Goal: Task Accomplishment & Management: Manage account settings

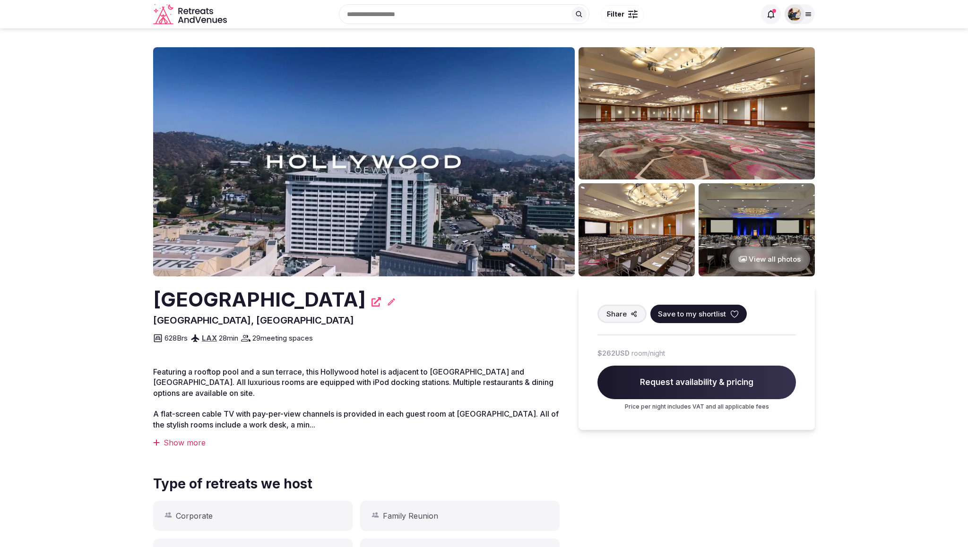
click at [625, 376] on span "Request availability & pricing" at bounding box center [697, 383] width 199 height 34
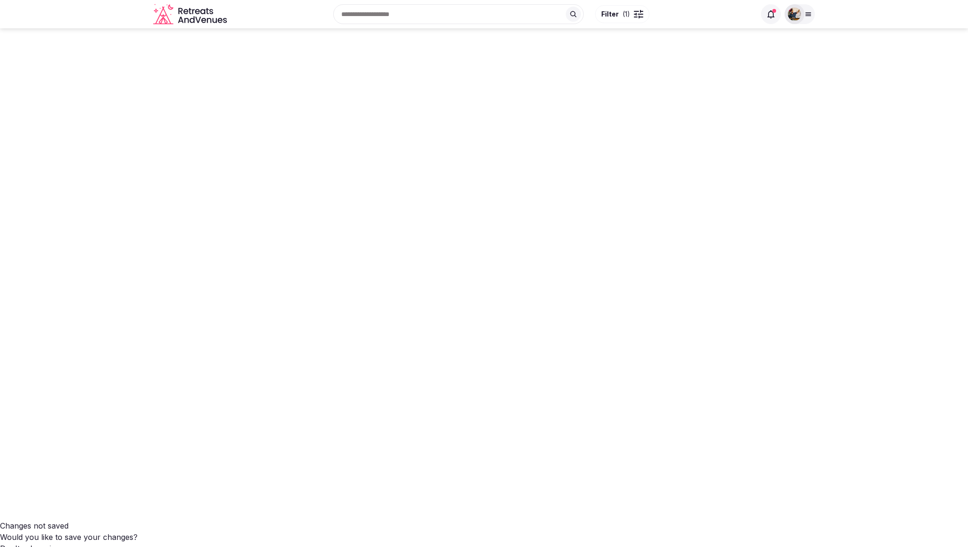
scroll to position [79, 0]
click at [796, 15] on img at bounding box center [794, 14] width 13 height 13
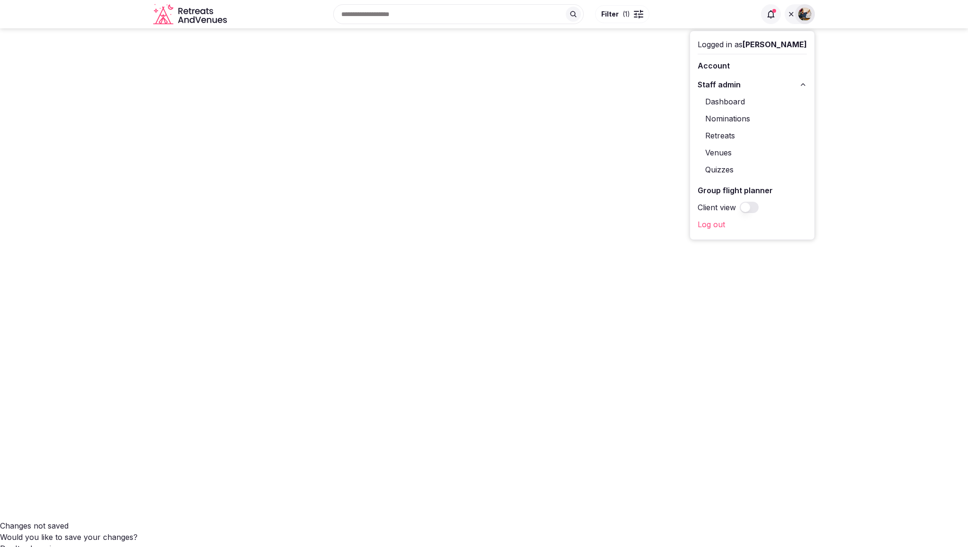
click at [765, 104] on link "Dashboard" at bounding box center [752, 101] width 109 height 15
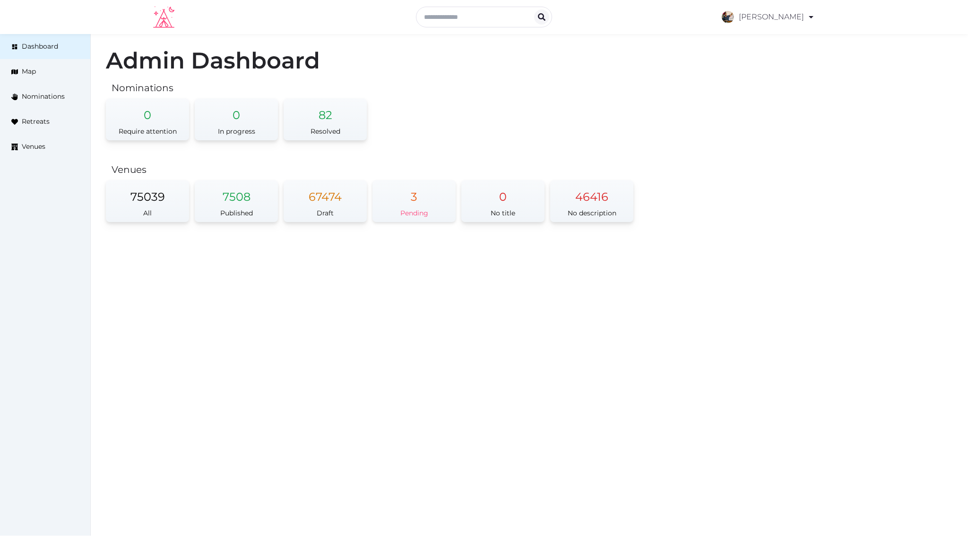
click at [410, 198] on div "3" at bounding box center [414, 192] width 83 height 25
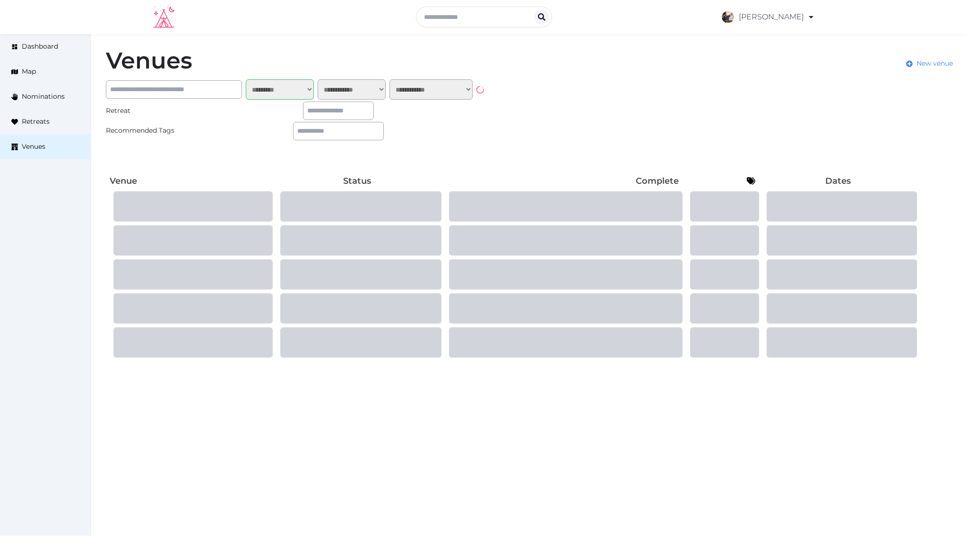
select select "*******"
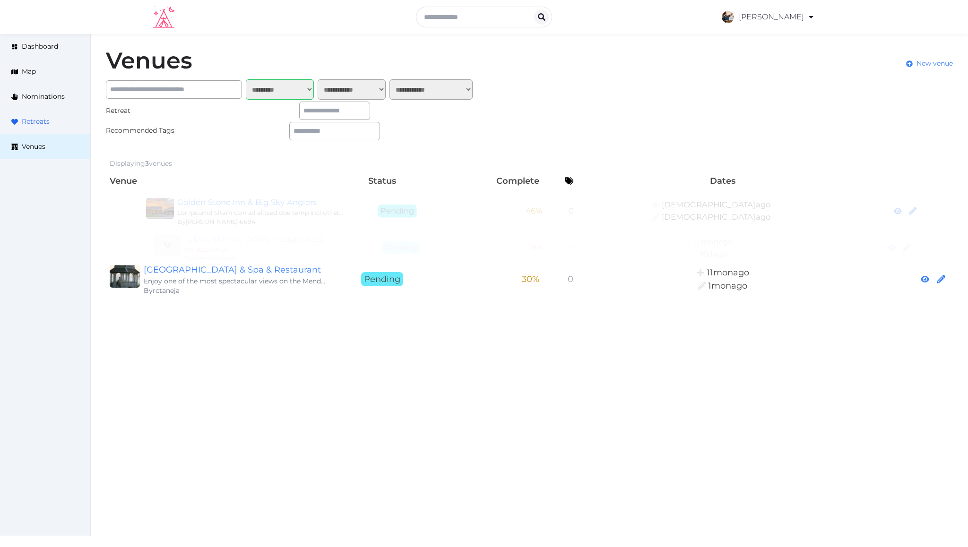
click at [38, 118] on span "Retreats" at bounding box center [36, 122] width 28 height 10
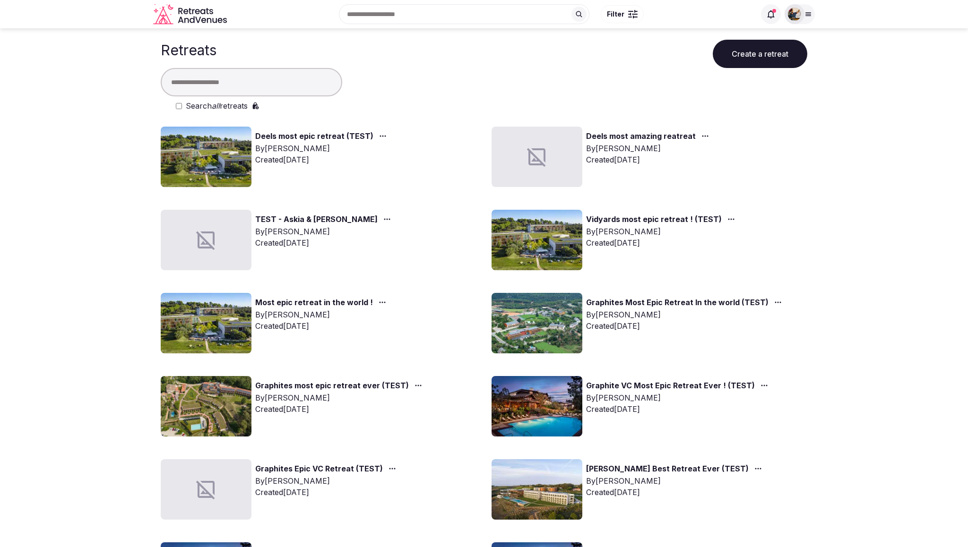
click at [312, 139] on link "Deels most epic retreat (TEST)" at bounding box center [314, 136] width 118 height 12
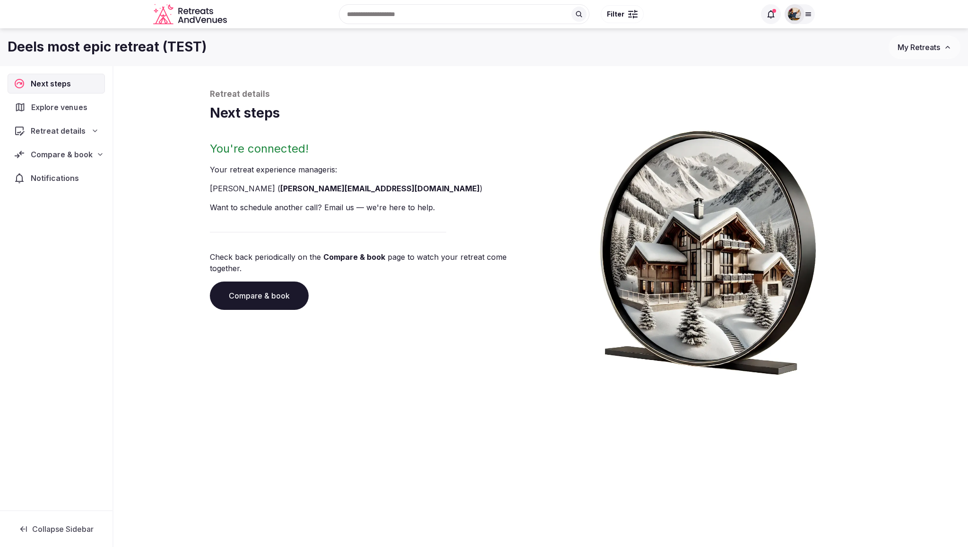
click at [46, 104] on span "Explore venues" at bounding box center [61, 107] width 60 height 11
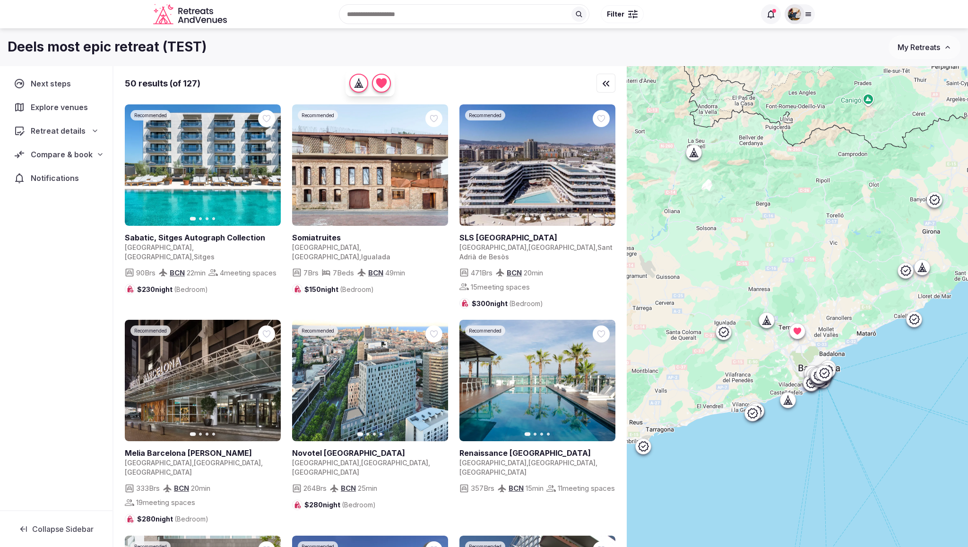
click at [725, 335] on icon at bounding box center [723, 332] width 11 height 11
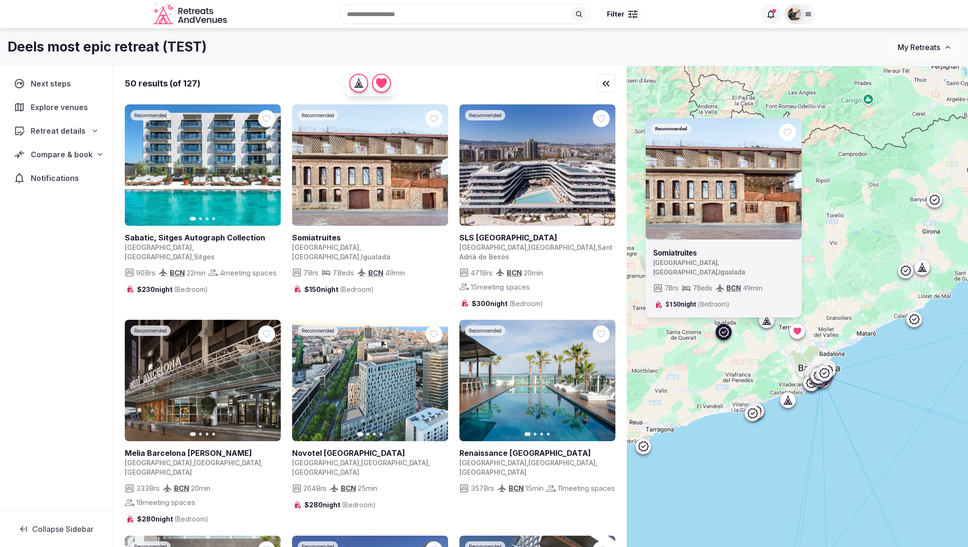
click at [768, 328] on div at bounding box center [766, 320] width 15 height 15
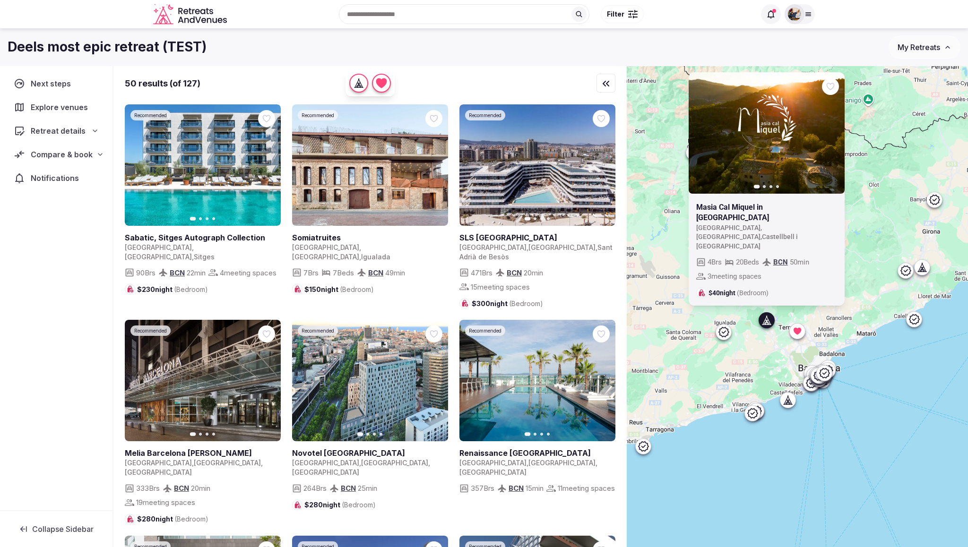
click at [795, 334] on icon at bounding box center [797, 331] width 9 height 9
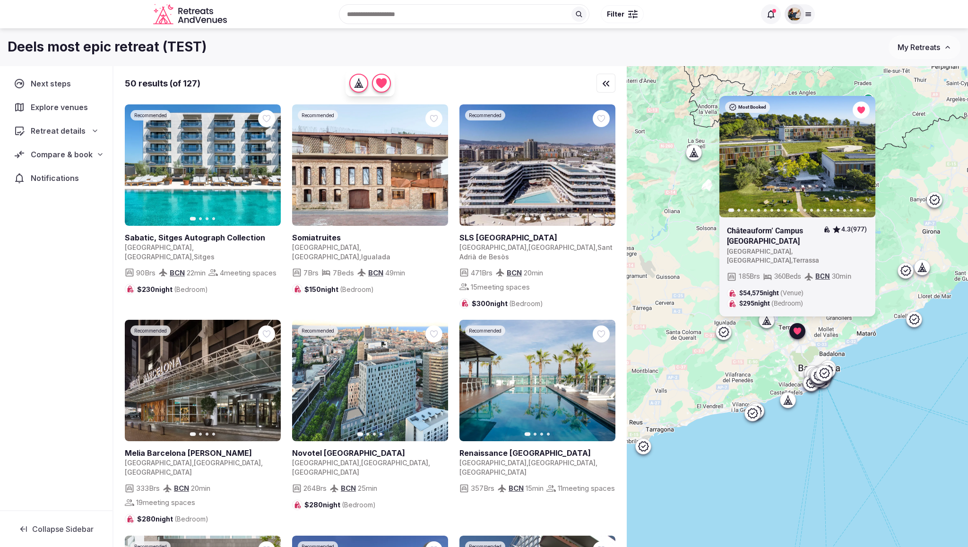
click at [824, 372] on icon at bounding box center [824, 373] width 11 height 11
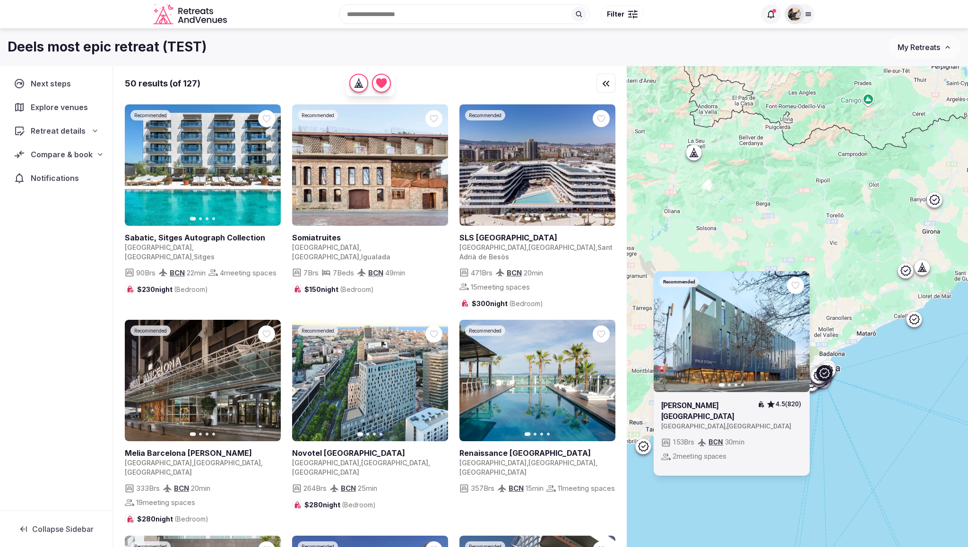
click at [61, 133] on span "Retreat details" at bounding box center [58, 130] width 55 height 11
click at [94, 238] on div "Compare & book" at bounding box center [56, 239] width 84 height 11
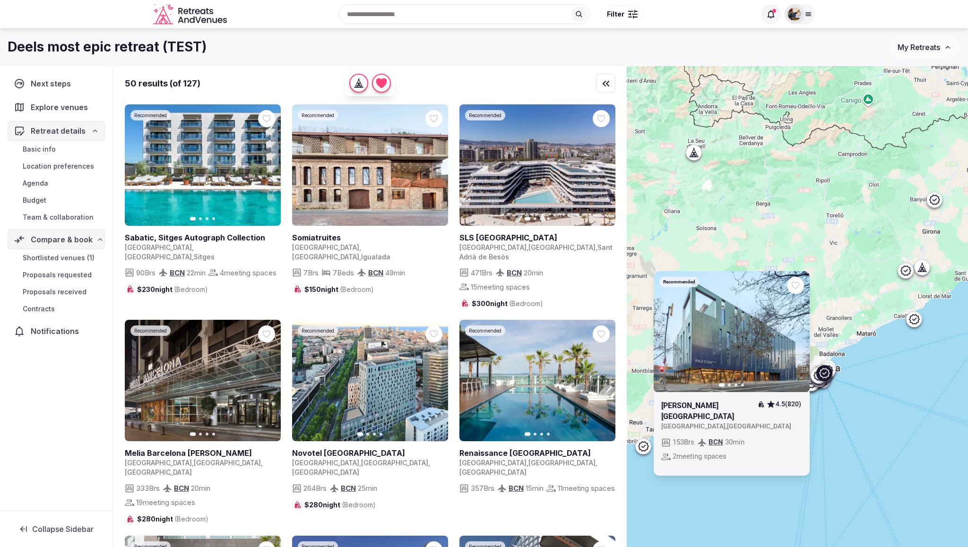
click at [72, 256] on span "Shortlisted venues (1)" at bounding box center [59, 257] width 72 height 9
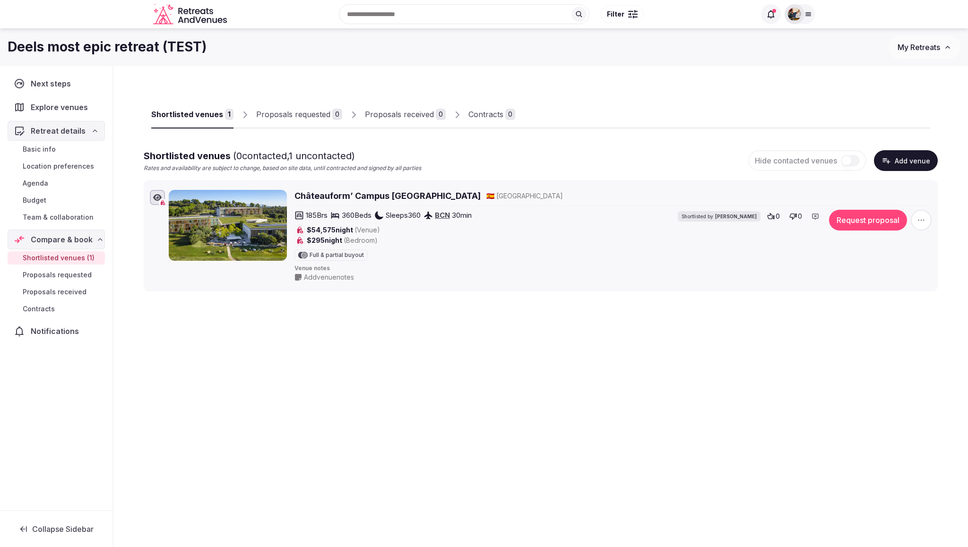
click at [840, 222] on button "Request proposal" at bounding box center [868, 220] width 78 height 21
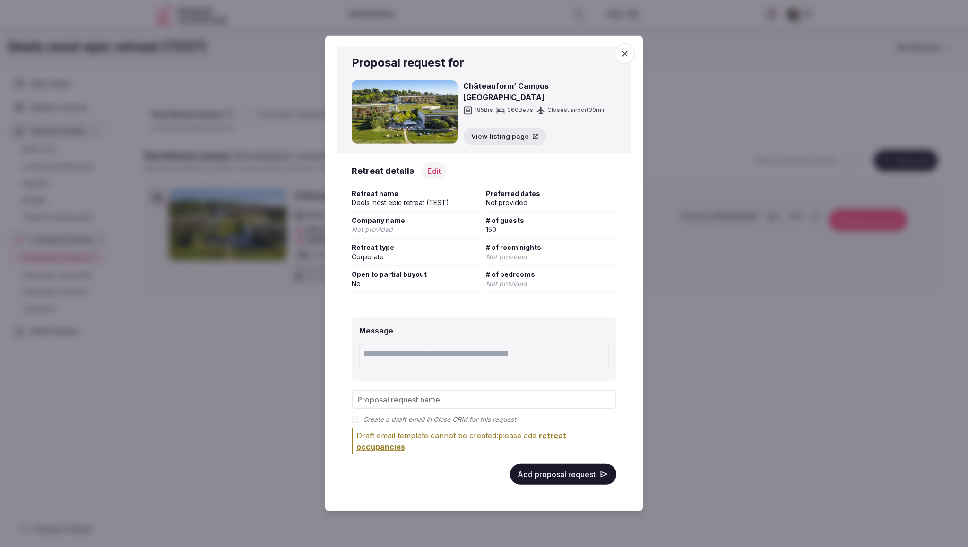
click at [508, 357] on textarea at bounding box center [484, 357] width 250 height 26
type textarea "*"
click at [622, 49] on icon "button" at bounding box center [624, 53] width 9 height 9
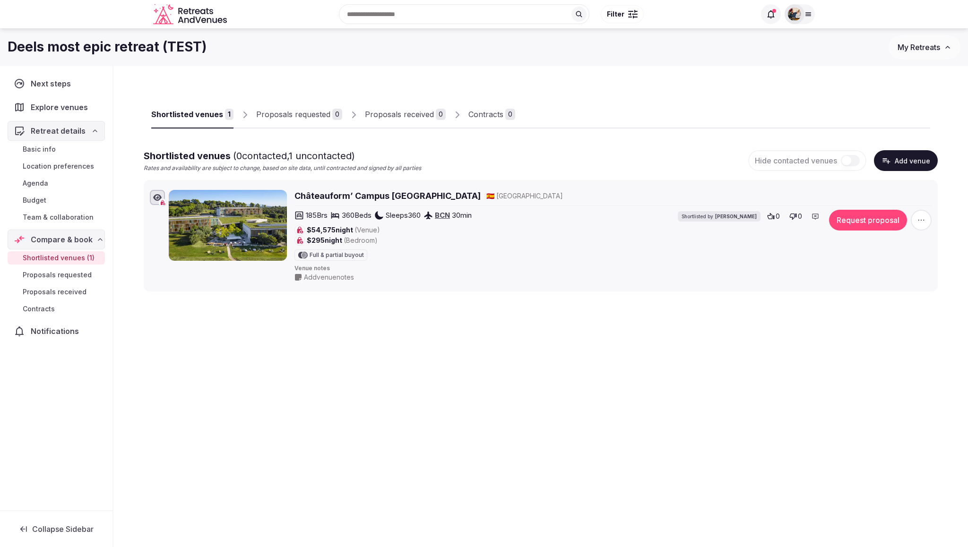
click at [451, 440] on div "Shortlisted venues 1 Proposals requested 0 Proposals received 0 Contracts 0 Sho…" at bounding box center [540, 322] width 855 height 513
click at [289, 116] on div "Proposals requested" at bounding box center [293, 114] width 74 height 11
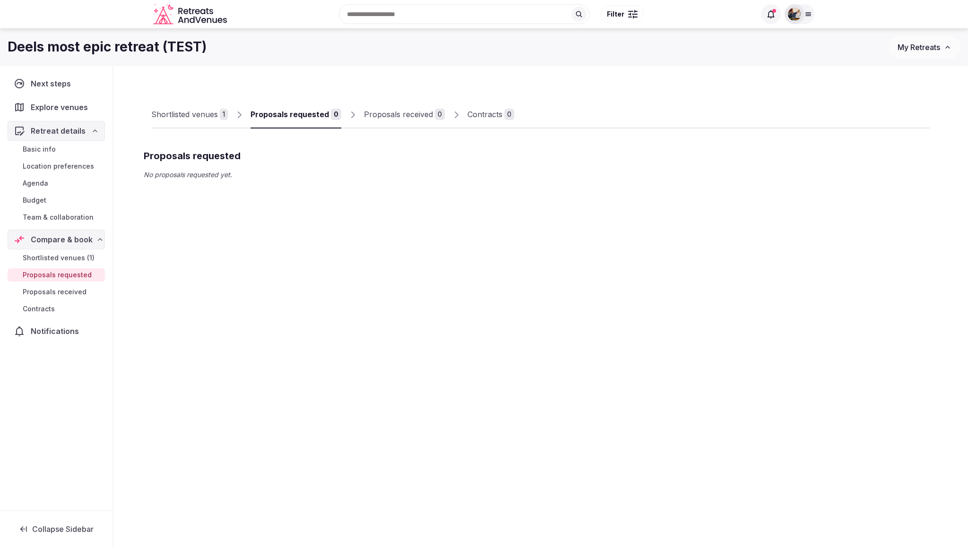
click at [381, 109] on div "Proposals received" at bounding box center [398, 114] width 69 height 11
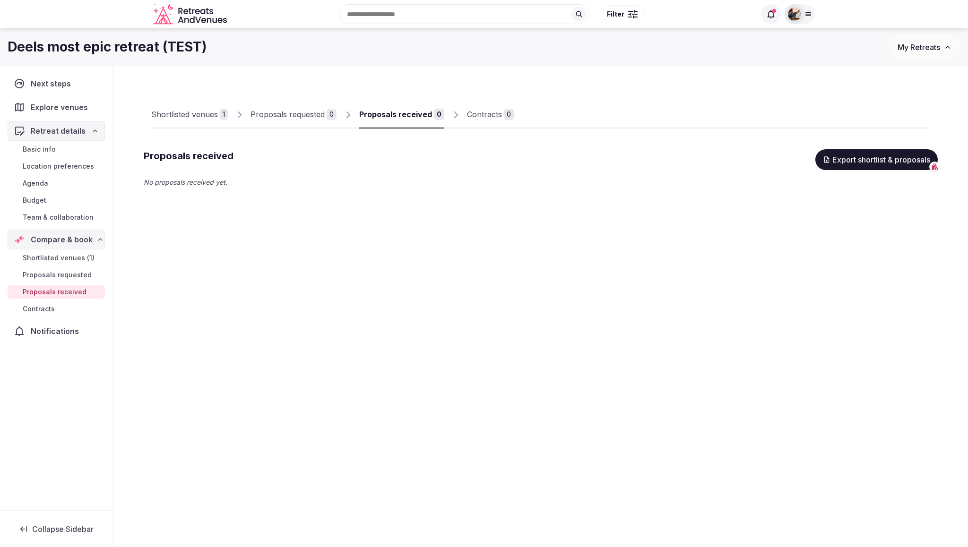
click at [488, 111] on div "Contracts" at bounding box center [484, 114] width 35 height 11
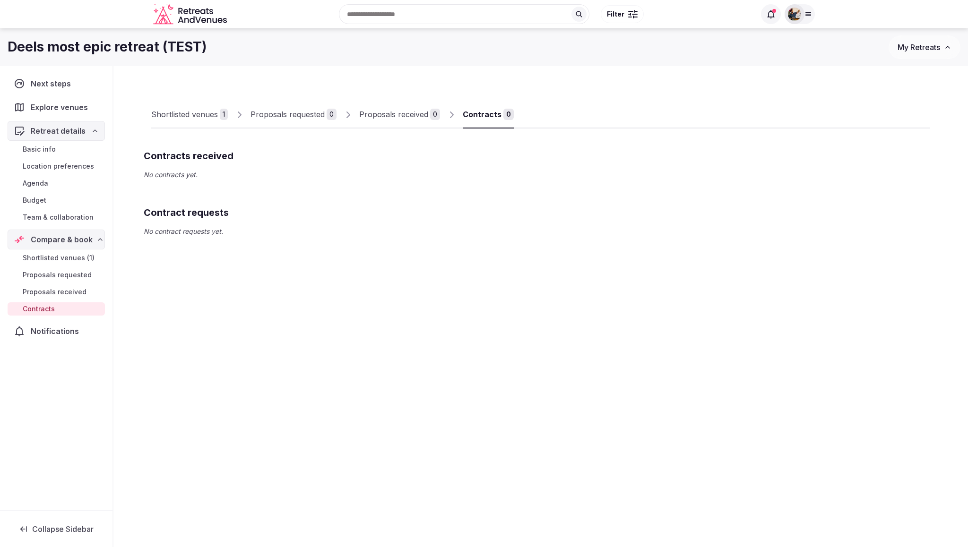
click at [43, 332] on span "Notifications" at bounding box center [57, 331] width 52 height 11
click at [55, 294] on span "Proposals received" at bounding box center [55, 291] width 64 height 9
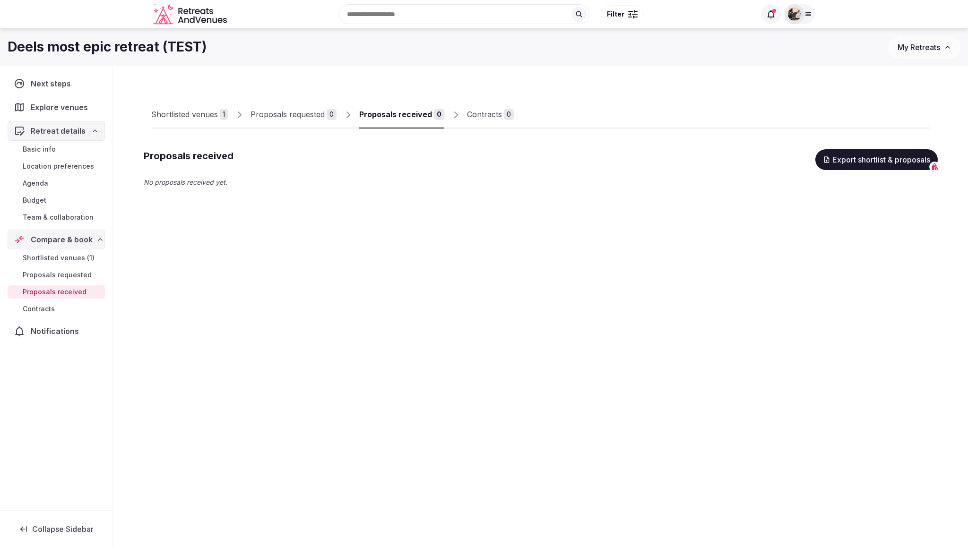
click at [58, 278] on span "Proposals requested" at bounding box center [57, 274] width 69 height 9
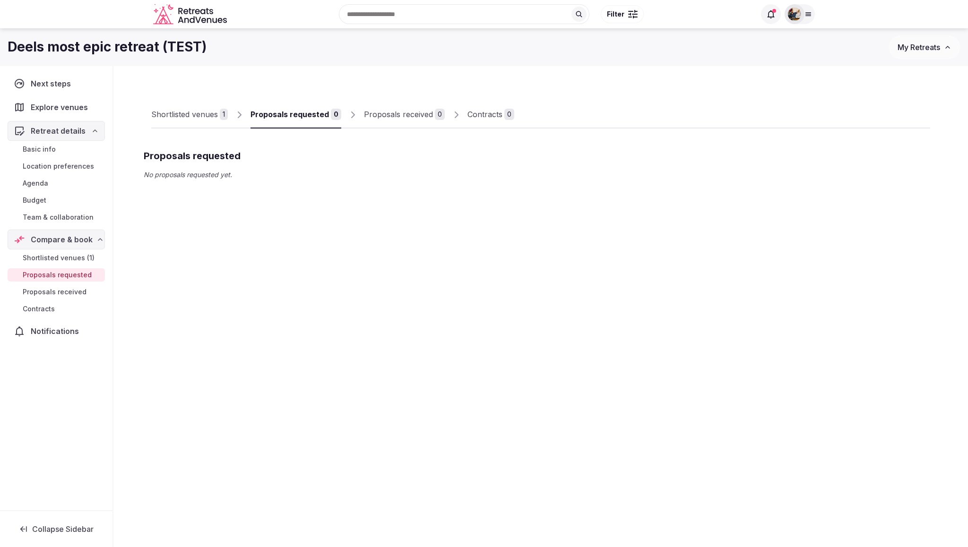
click at [62, 262] on span "Shortlisted venues (1)" at bounding box center [59, 257] width 72 height 9
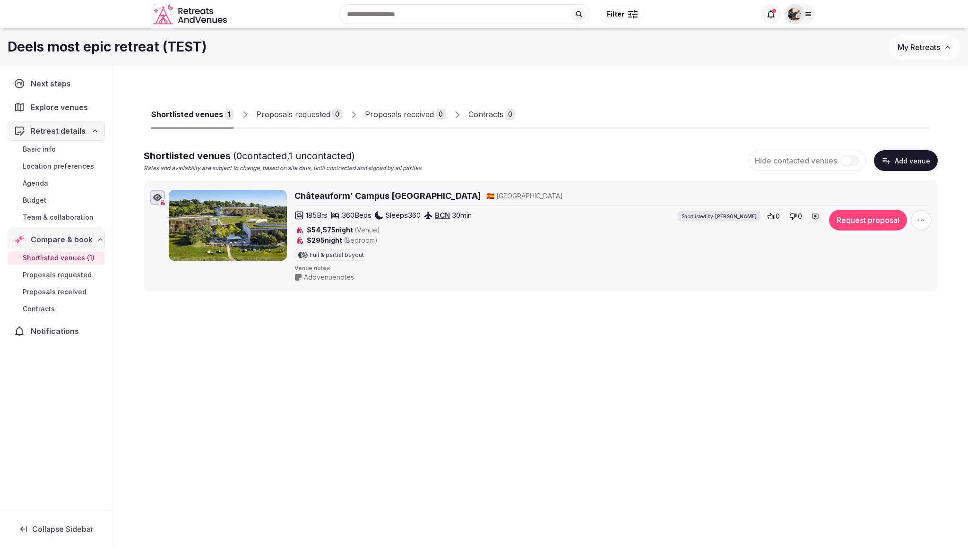
click at [198, 76] on div "Shortlisted venues 1 Proposals requested 0 Proposals received 0 Contracts 0 Sho…" at bounding box center [541, 183] width 794 height 218
click at [305, 15] on div "Recent searches [GEOGRAPHIC_DATA] [GEOGRAPHIC_DATA], [GEOGRAPHIC_DATA] [GEOGRAP…" at bounding box center [493, 14] width 525 height 41
click at [250, 324] on div "Shortlisted venues 1 Proposals requested 0 Proposals received 0 Contracts 0 Sho…" at bounding box center [540, 228] width 855 height 324
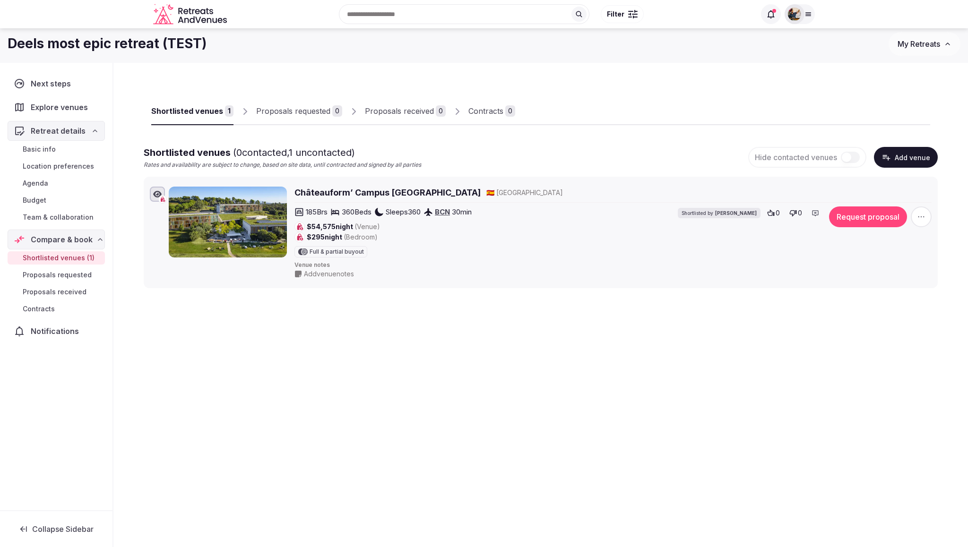
scroll to position [5, 0]
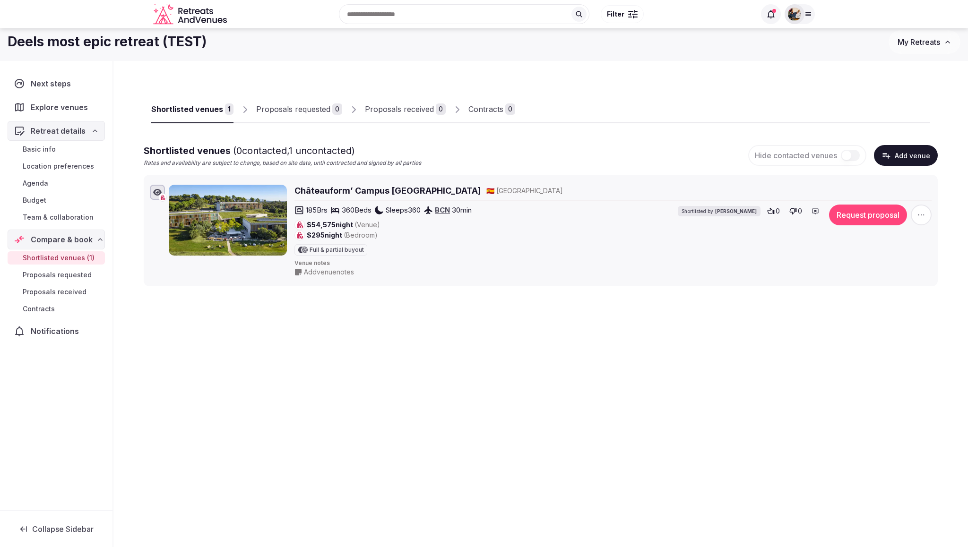
click at [853, 213] on button "Request proposal" at bounding box center [868, 215] width 78 height 21
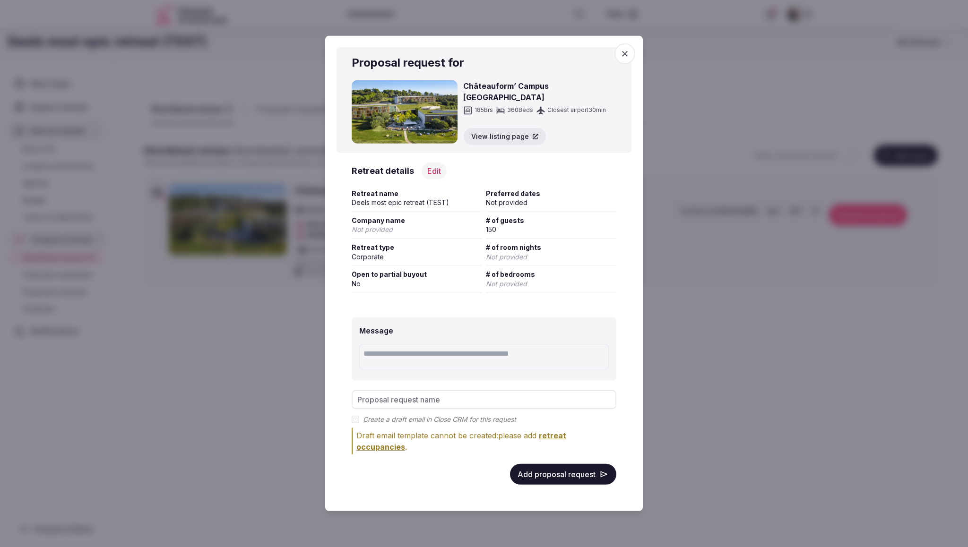
click at [434, 173] on button "Edit" at bounding box center [434, 170] width 25 height 17
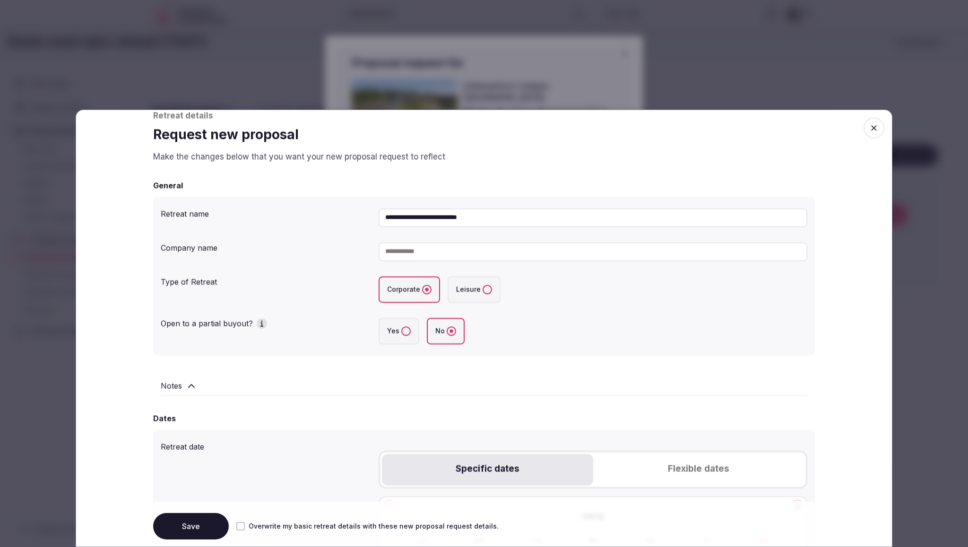
scroll to position [0, 0]
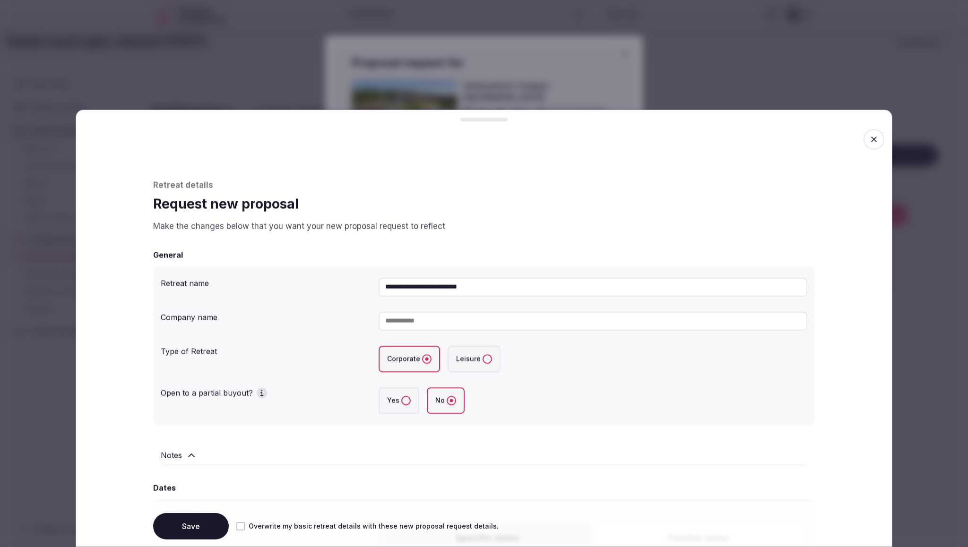
click at [874, 139] on icon "button" at bounding box center [874, 140] width 6 height 6
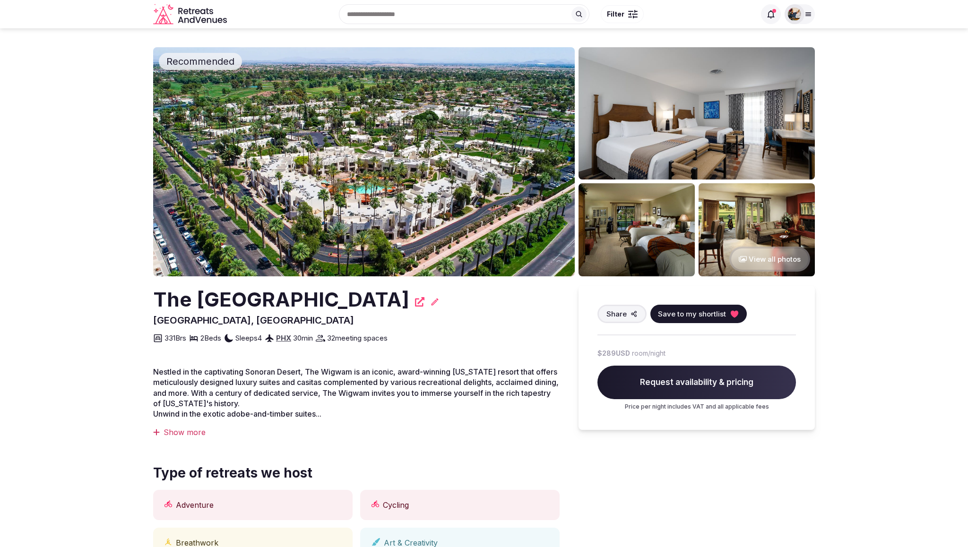
click at [458, 239] on img at bounding box center [364, 161] width 422 height 229
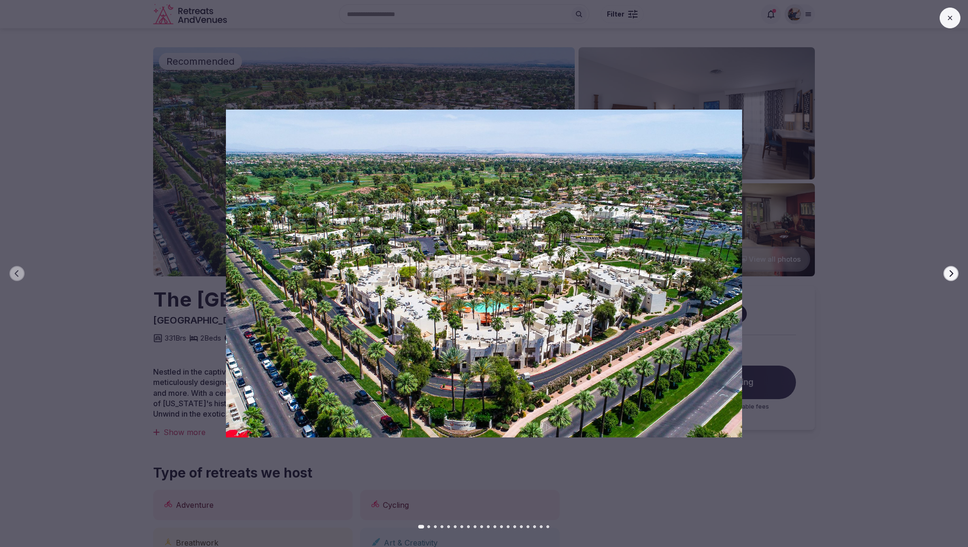
click at [953, 270] on icon "button" at bounding box center [951, 274] width 8 height 8
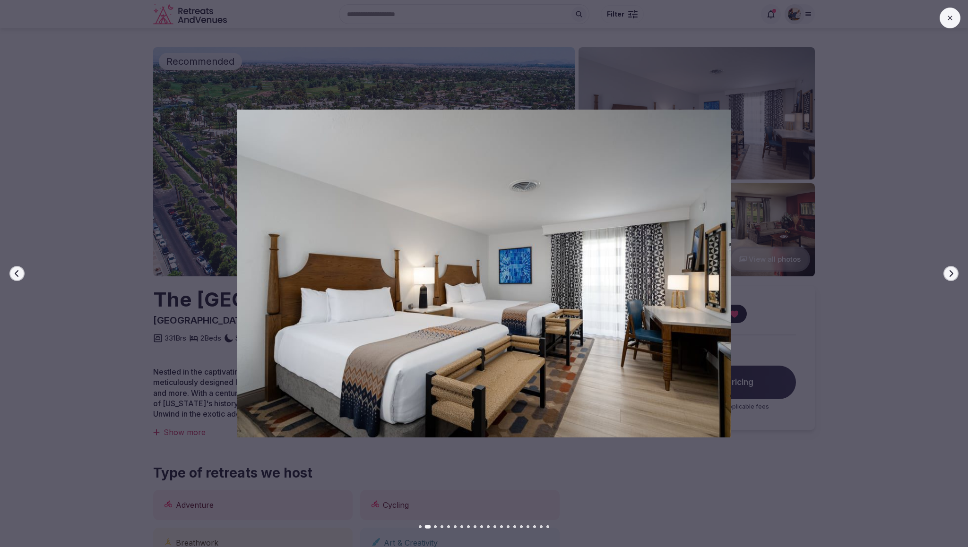
click at [953, 270] on icon "button" at bounding box center [951, 274] width 8 height 8
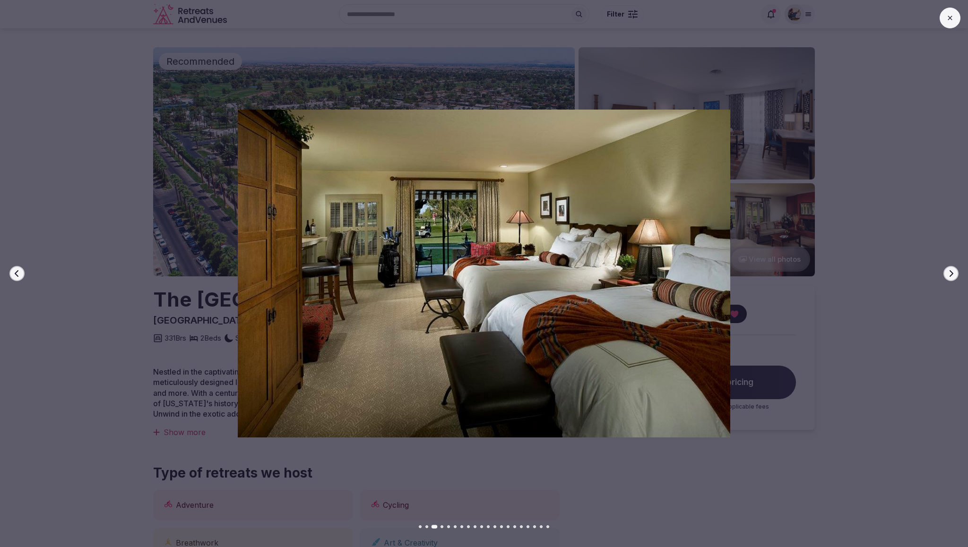
click at [953, 270] on icon "button" at bounding box center [951, 274] width 8 height 8
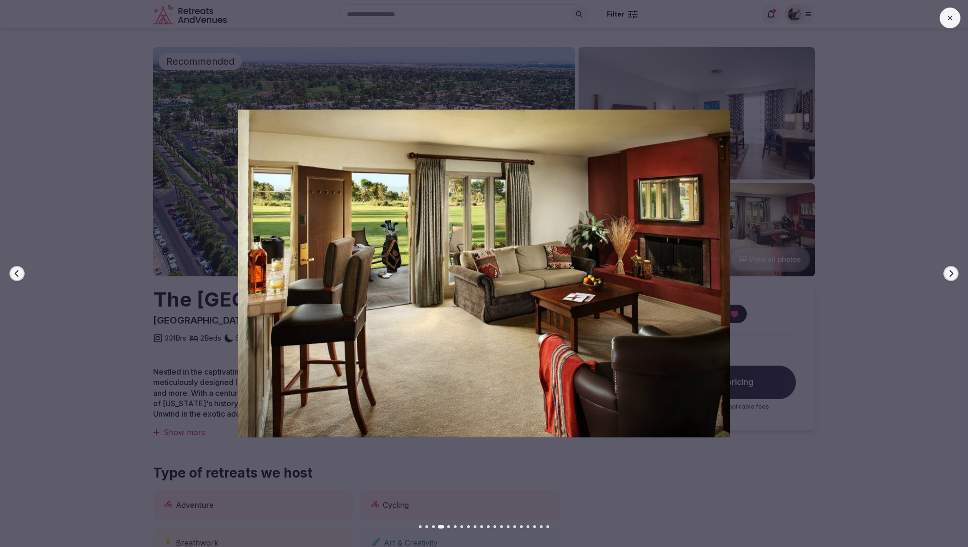
click at [953, 270] on icon "button" at bounding box center [951, 274] width 8 height 8
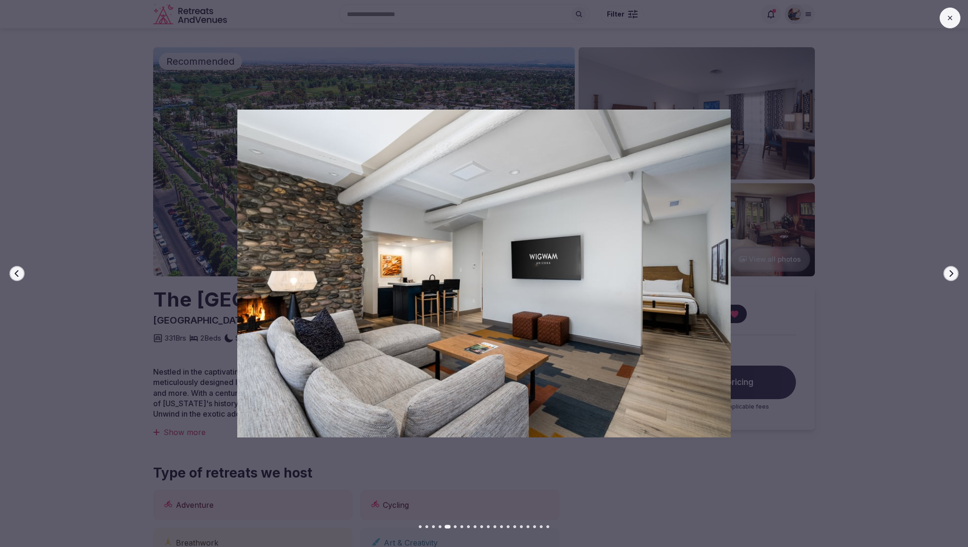
click at [953, 270] on icon "button" at bounding box center [951, 274] width 8 height 8
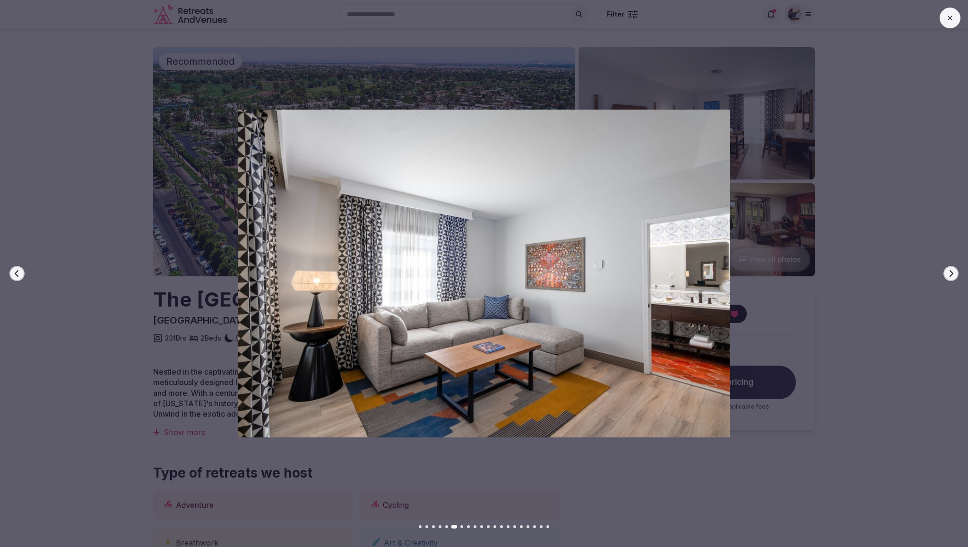
click at [953, 270] on icon "button" at bounding box center [951, 274] width 8 height 8
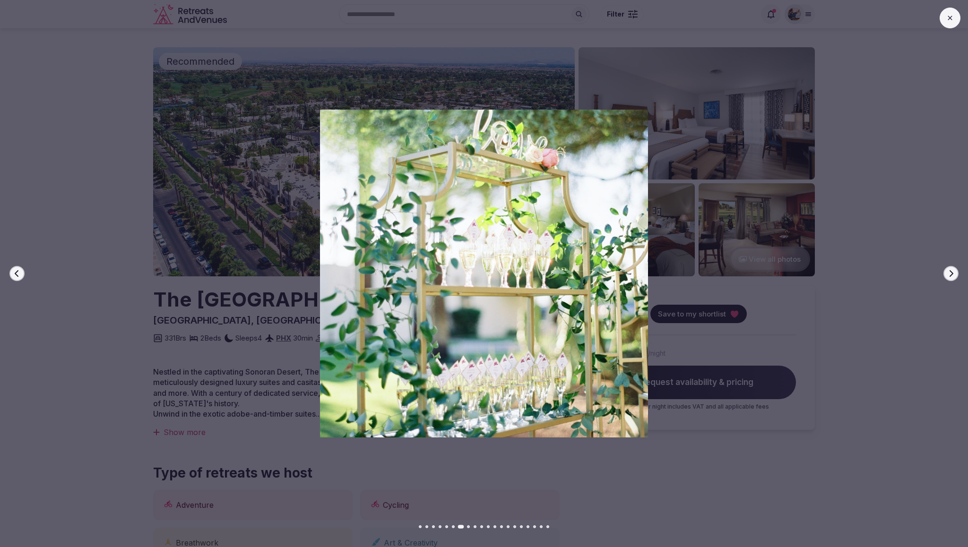
click at [953, 270] on icon "button" at bounding box center [951, 274] width 8 height 8
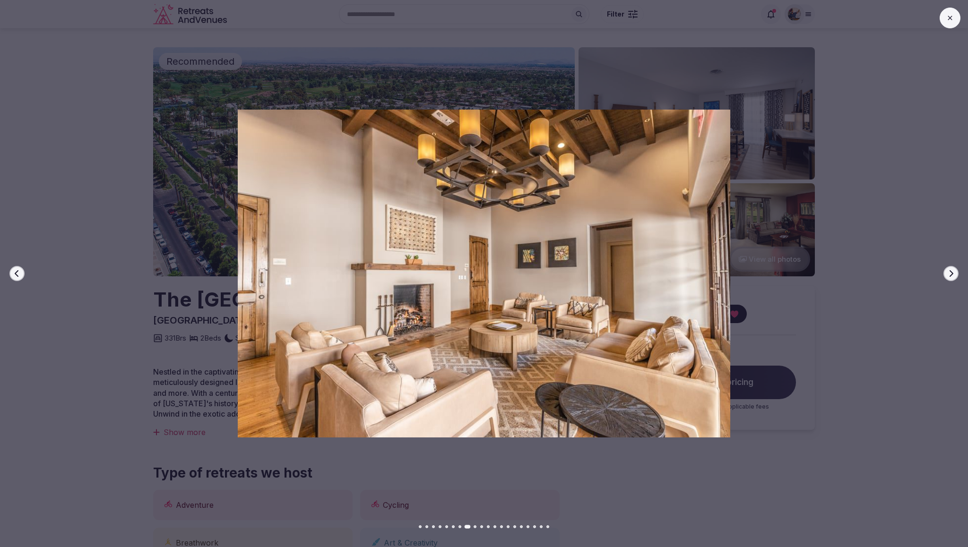
click at [953, 270] on icon "button" at bounding box center [951, 274] width 8 height 8
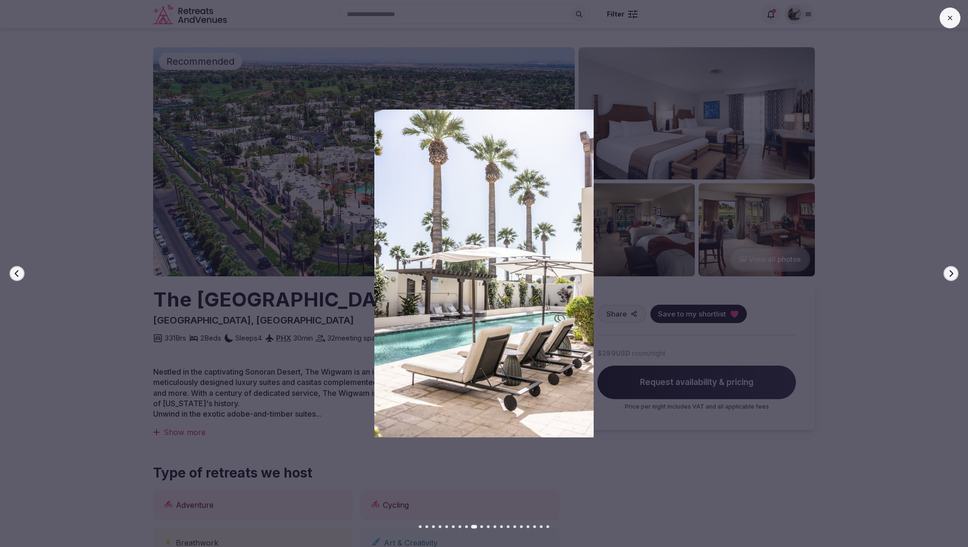
click at [953, 270] on icon "button" at bounding box center [951, 274] width 8 height 8
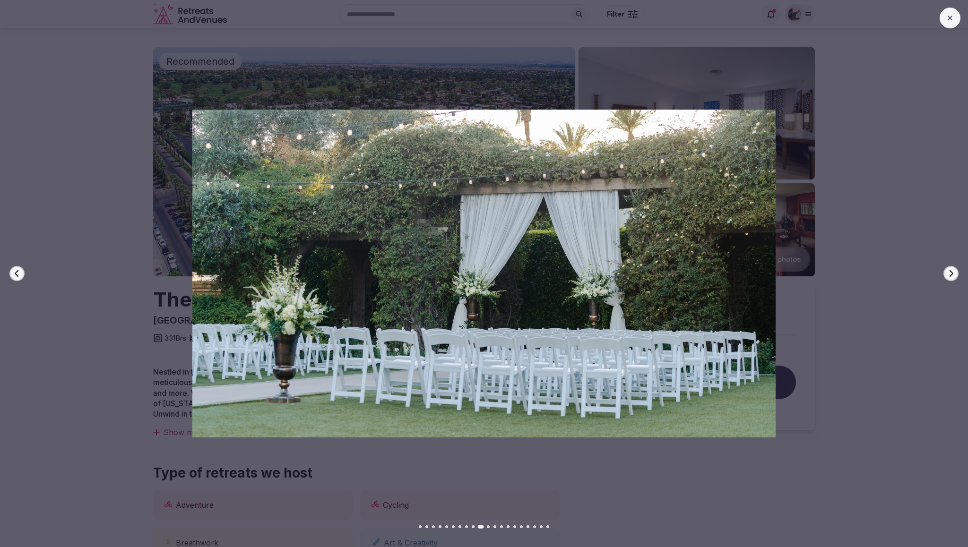
click at [953, 270] on icon "button" at bounding box center [951, 274] width 8 height 8
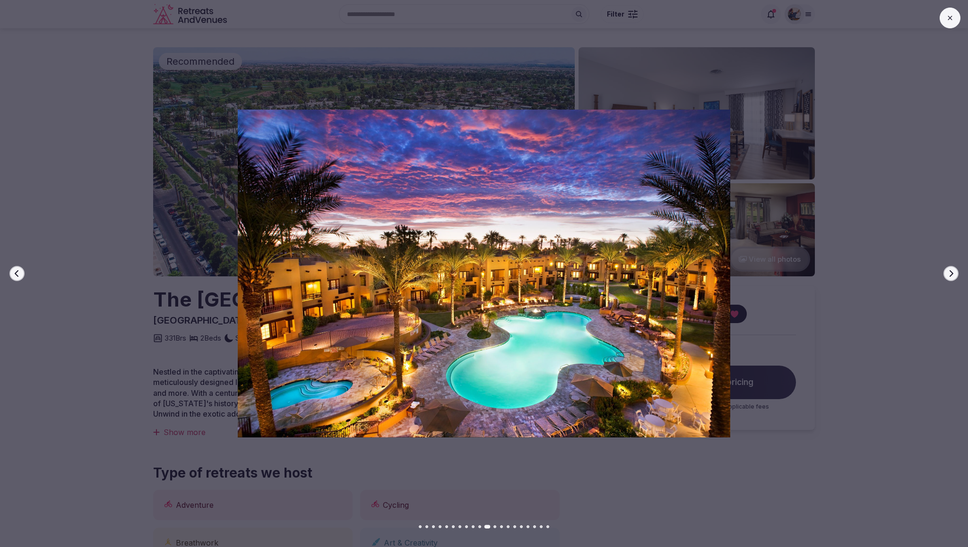
click at [953, 270] on icon "button" at bounding box center [951, 274] width 8 height 8
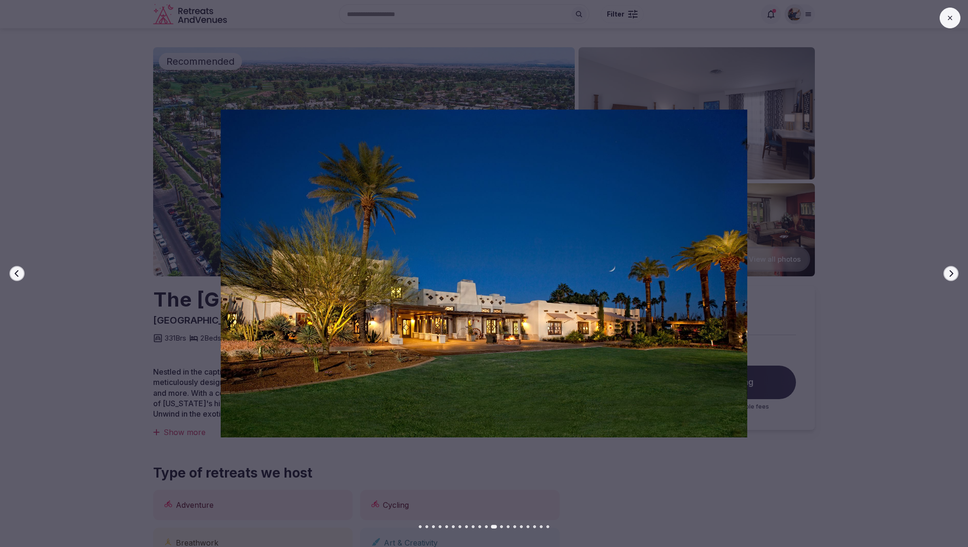
click at [953, 270] on icon "button" at bounding box center [951, 274] width 8 height 8
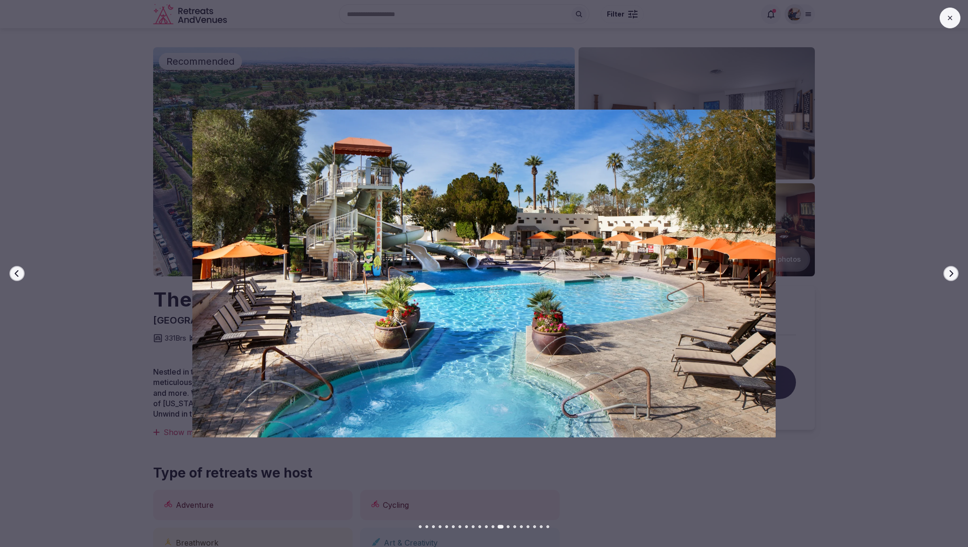
click at [953, 270] on icon "button" at bounding box center [951, 274] width 8 height 8
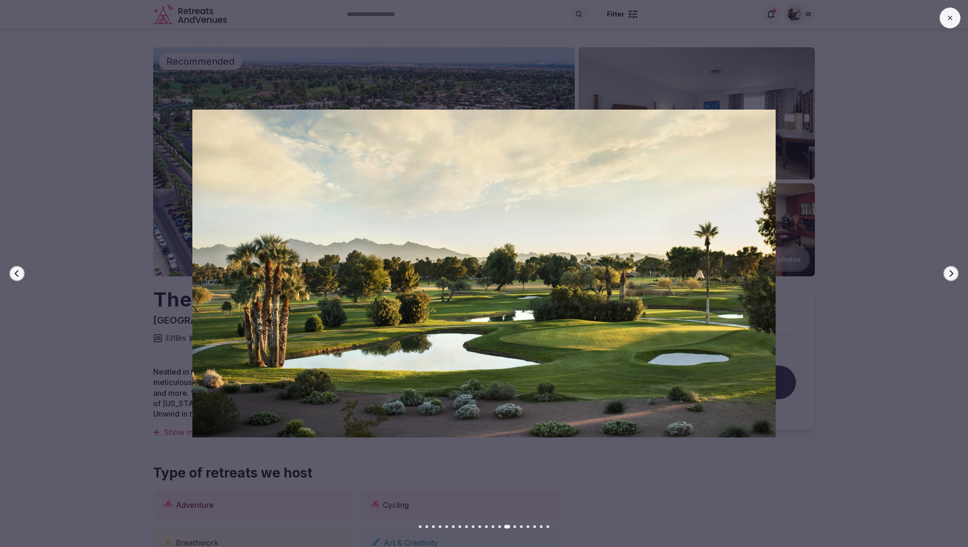
click at [14, 275] on icon "button" at bounding box center [17, 274] width 8 height 8
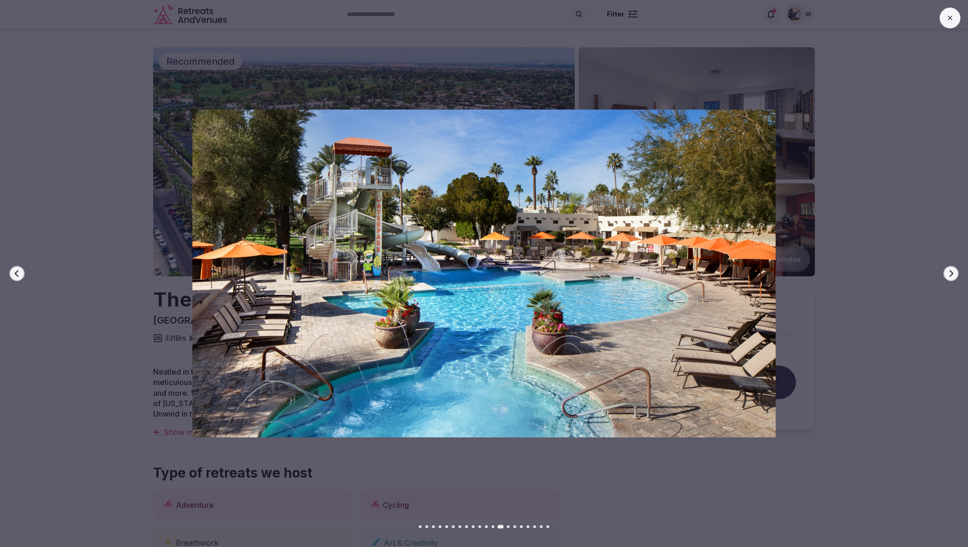
click at [955, 273] on button "Next slide" at bounding box center [951, 273] width 15 height 15
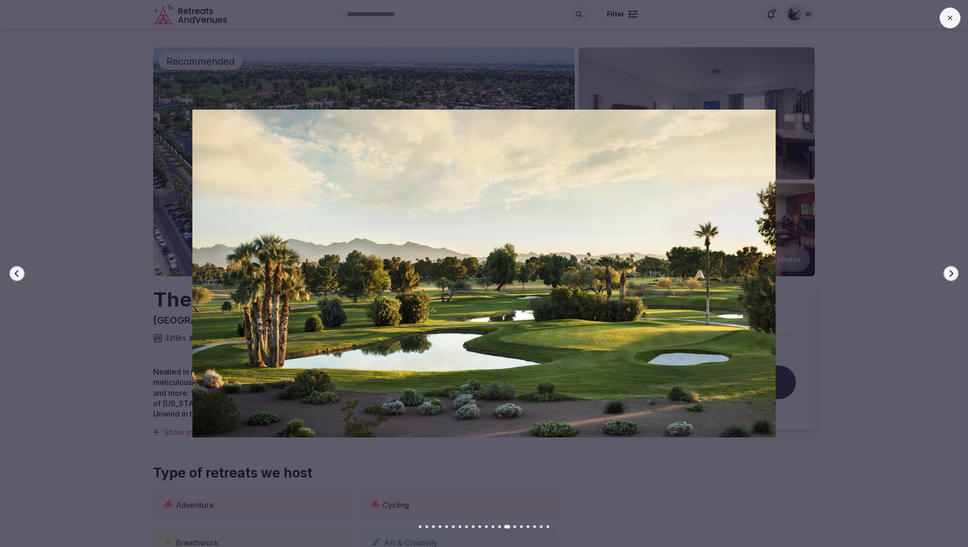
click at [955, 273] on button "Next slide" at bounding box center [951, 273] width 15 height 15
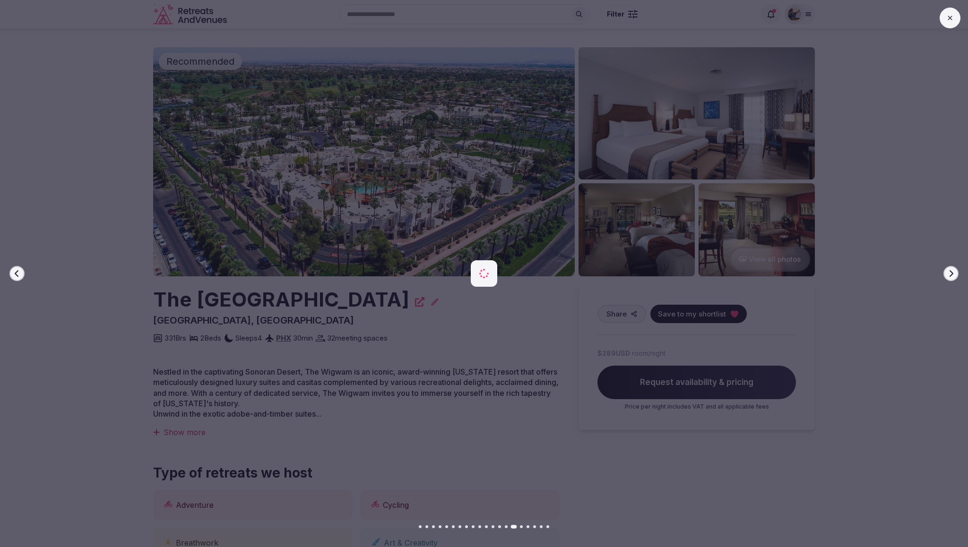
click at [955, 273] on button "Next slide" at bounding box center [951, 273] width 15 height 15
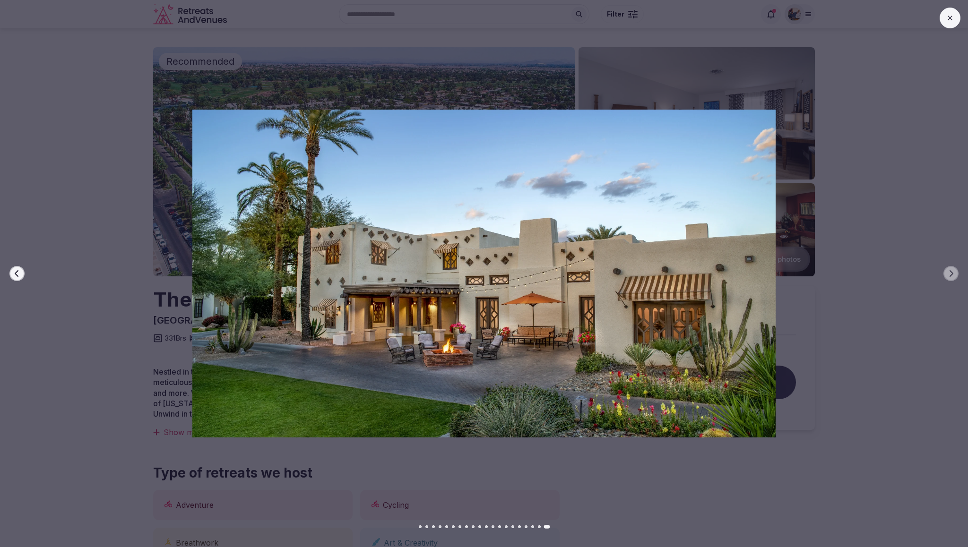
click at [952, 24] on button at bounding box center [950, 18] width 21 height 21
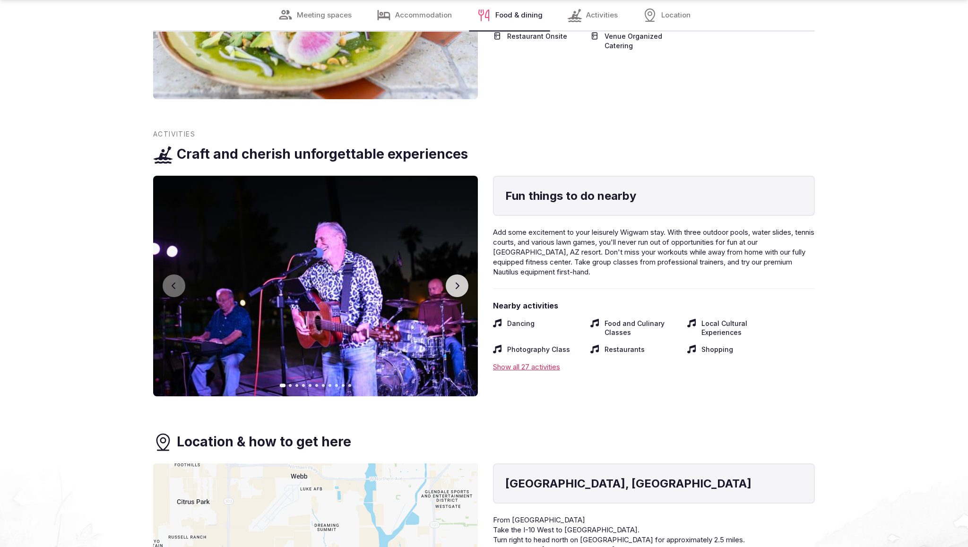
scroll to position [6720, 0]
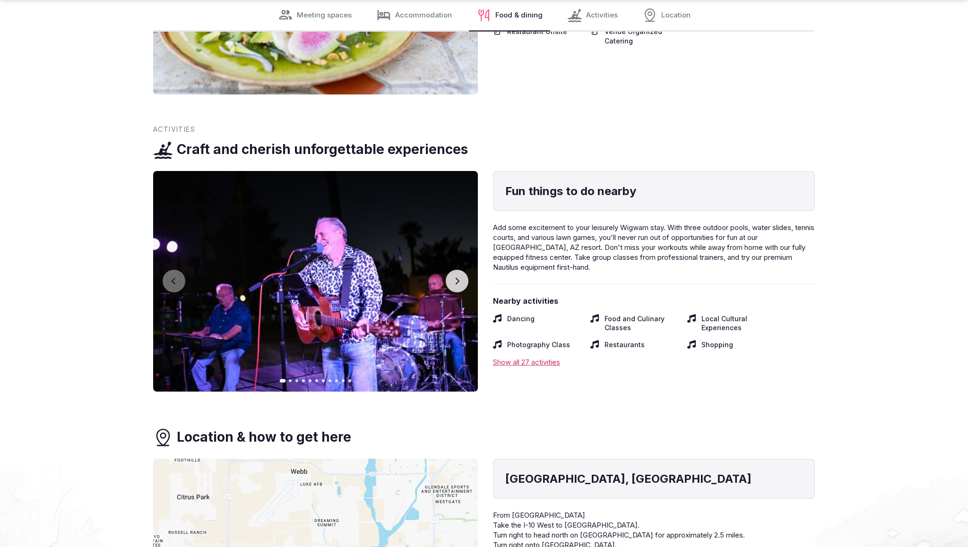
click at [454, 278] on icon "button" at bounding box center [457, 282] width 8 height 8
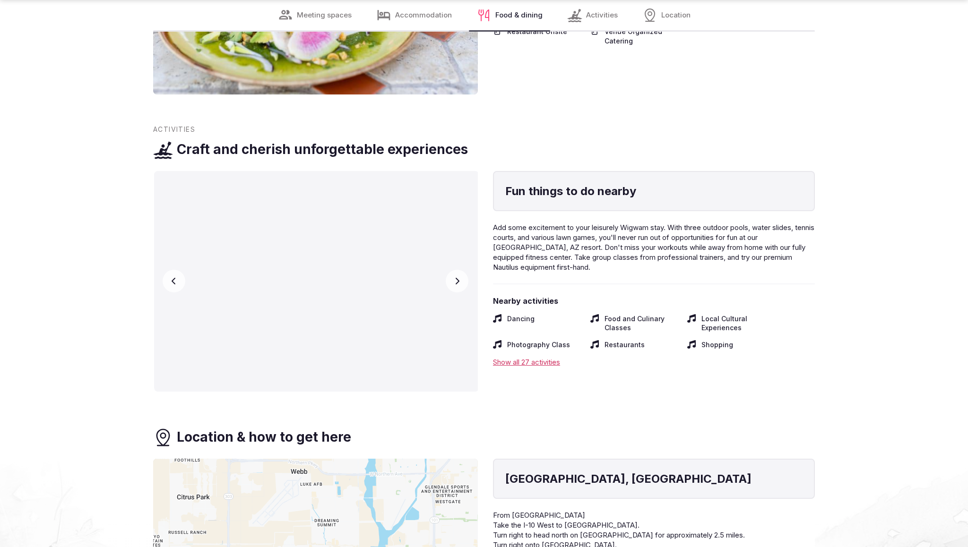
click at [454, 278] on icon "button" at bounding box center [457, 282] width 8 height 8
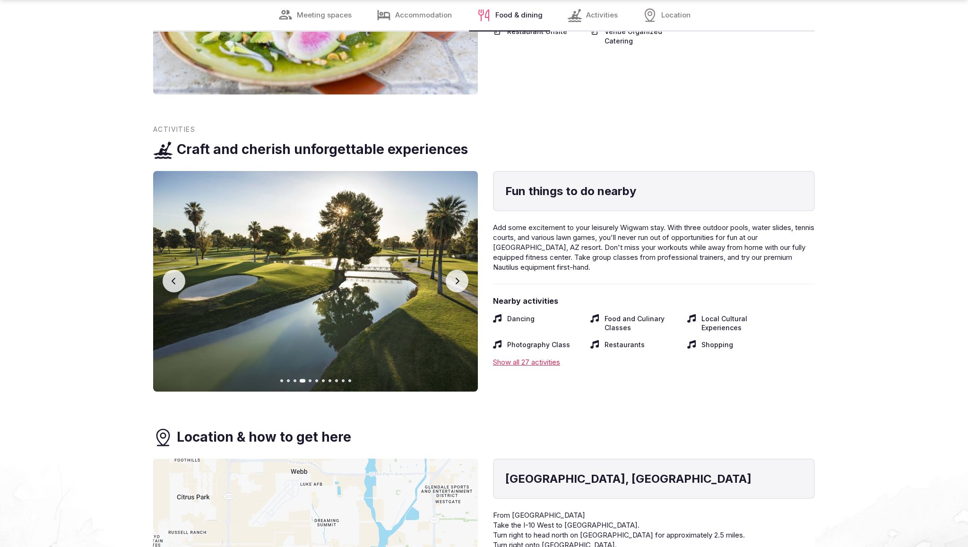
click at [454, 278] on icon "button" at bounding box center [457, 282] width 8 height 8
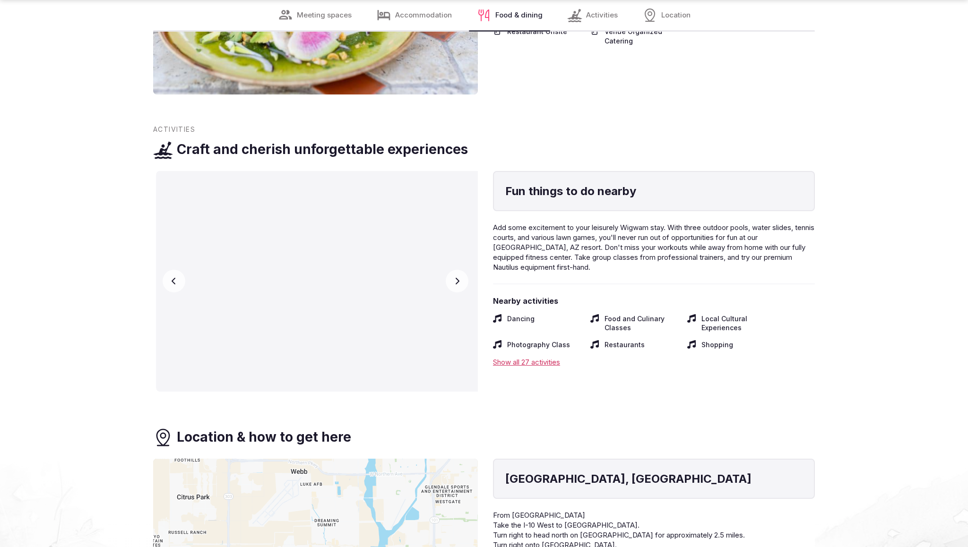
click at [454, 278] on icon "button" at bounding box center [457, 282] width 8 height 8
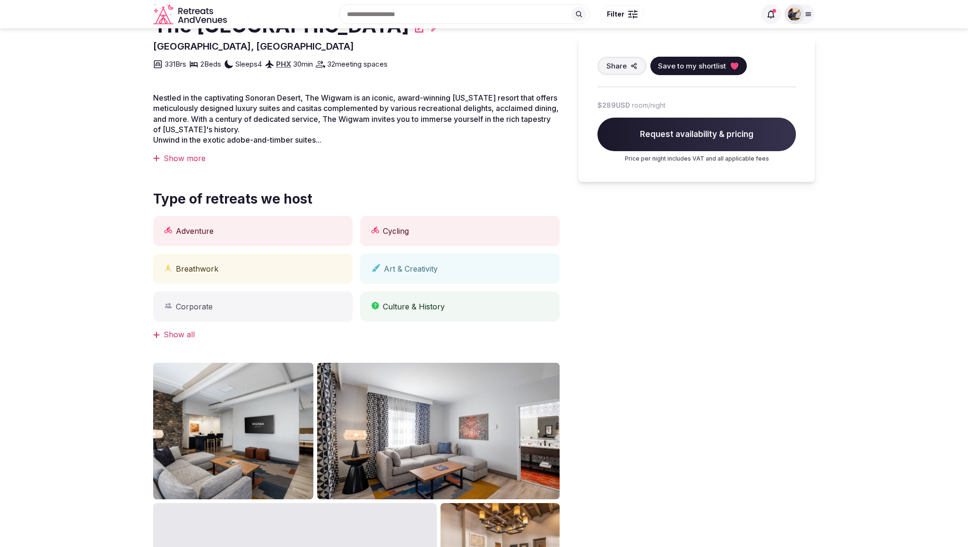
scroll to position [0, 0]
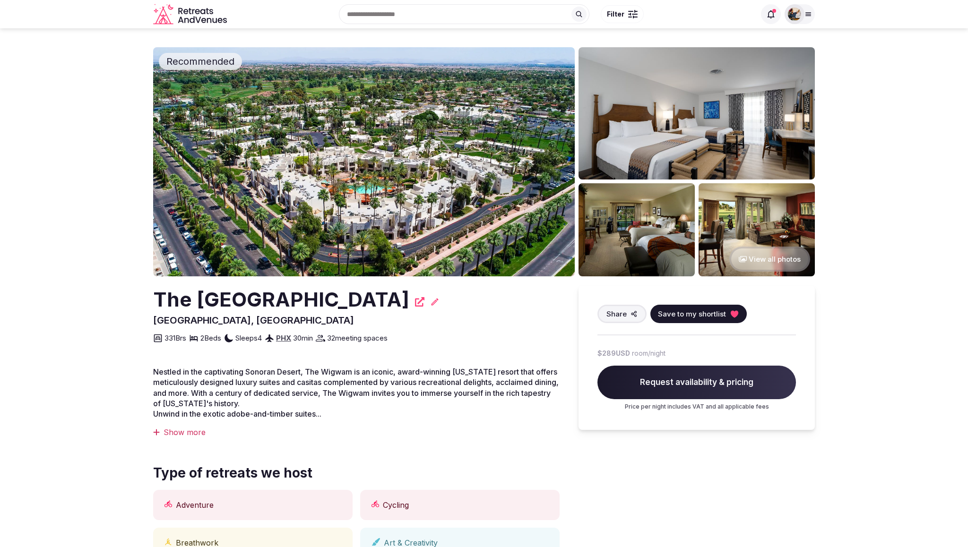
click at [722, 312] on span "Save to my shortlist" at bounding box center [692, 314] width 68 height 10
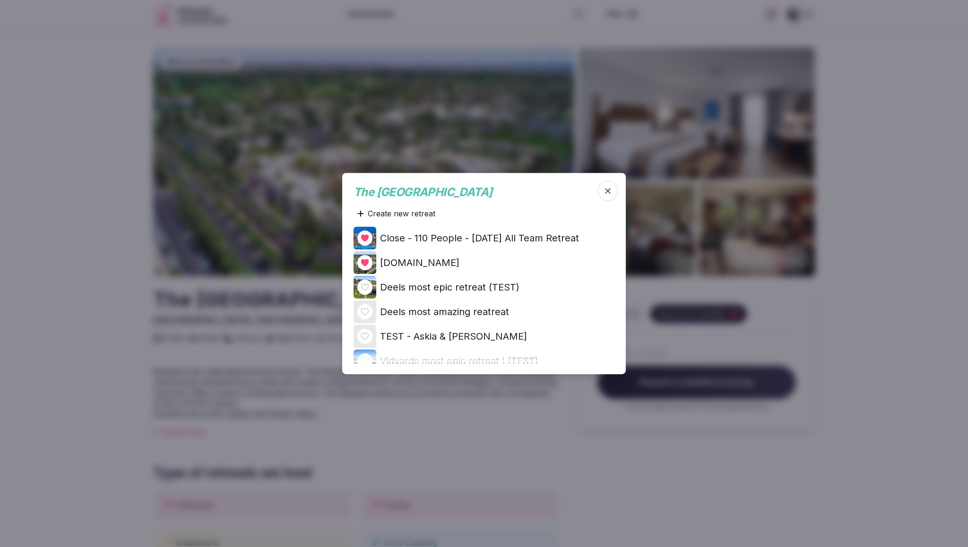
click at [607, 193] on icon "button" at bounding box center [607, 190] width 9 height 9
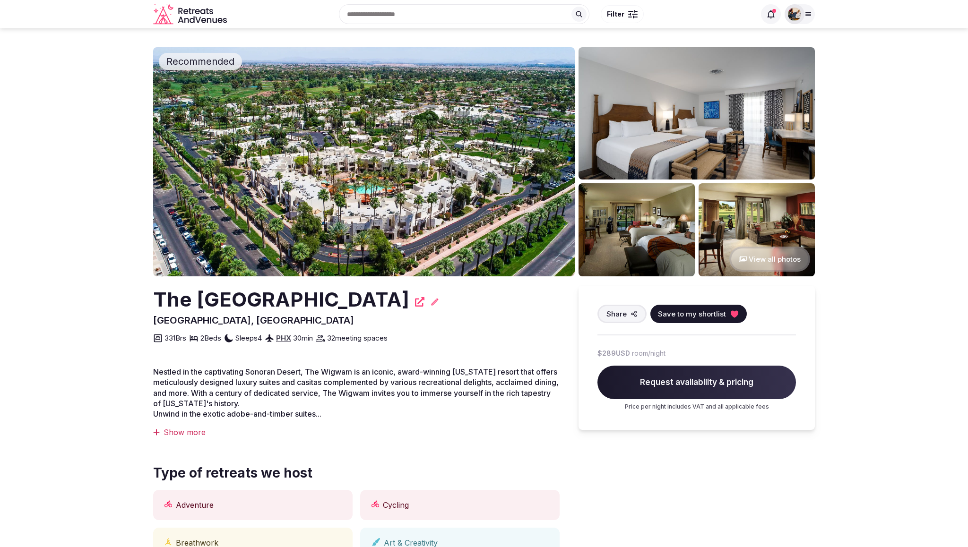
click at [192, 434] on div "Show more" at bounding box center [356, 432] width 407 height 10
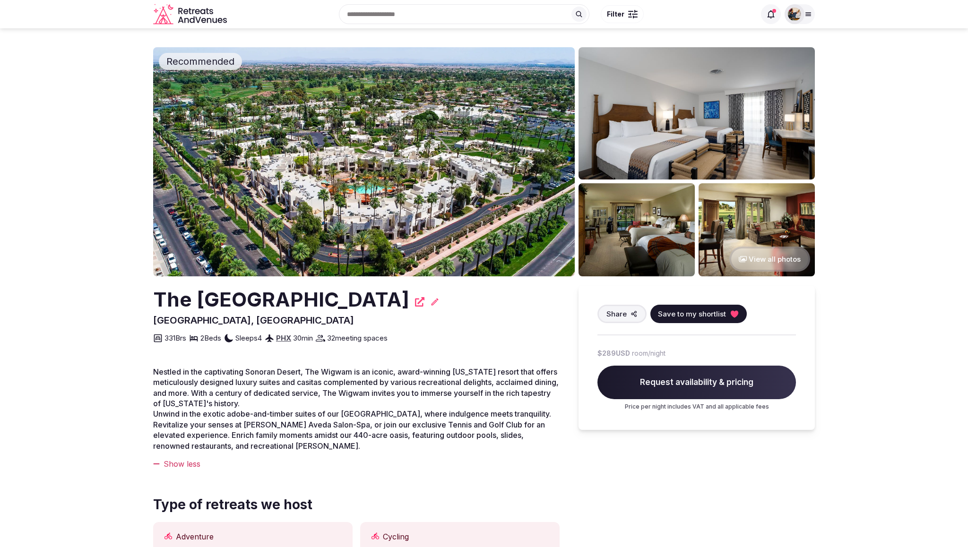
click at [168, 15] on icon "Retreats and Venues company logo" at bounding box center [191, 14] width 76 height 21
